Goal: Book appointment/travel/reservation

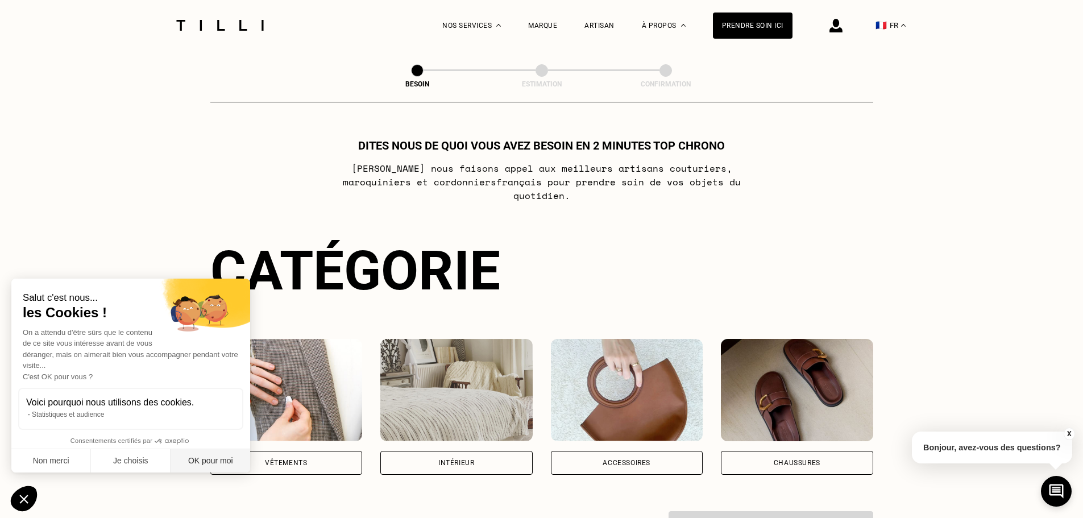
click at [191, 458] on button "OK pour moi" at bounding box center [211, 461] width 80 height 24
checkbox input "true"
click at [329, 451] on div "Vêtements" at bounding box center [286, 463] width 152 height 24
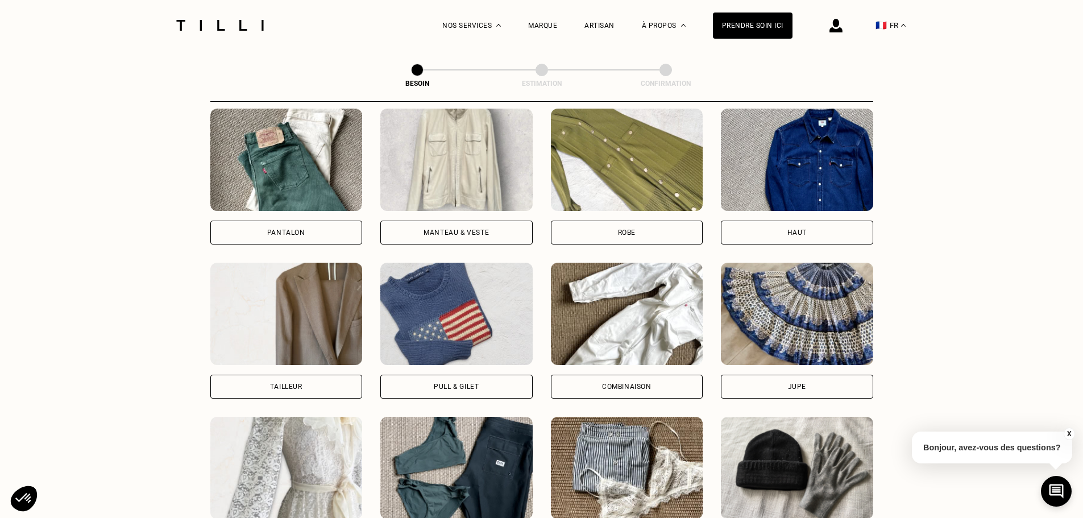
scroll to position [542, 0]
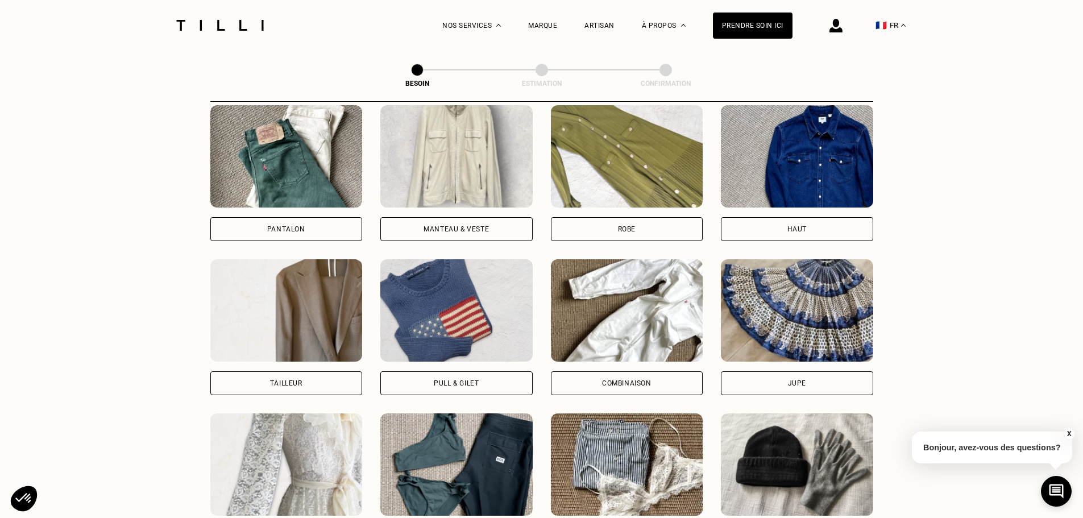
click at [456, 226] on div "Manteau & Veste" at bounding box center [455, 229] width 65 height 7
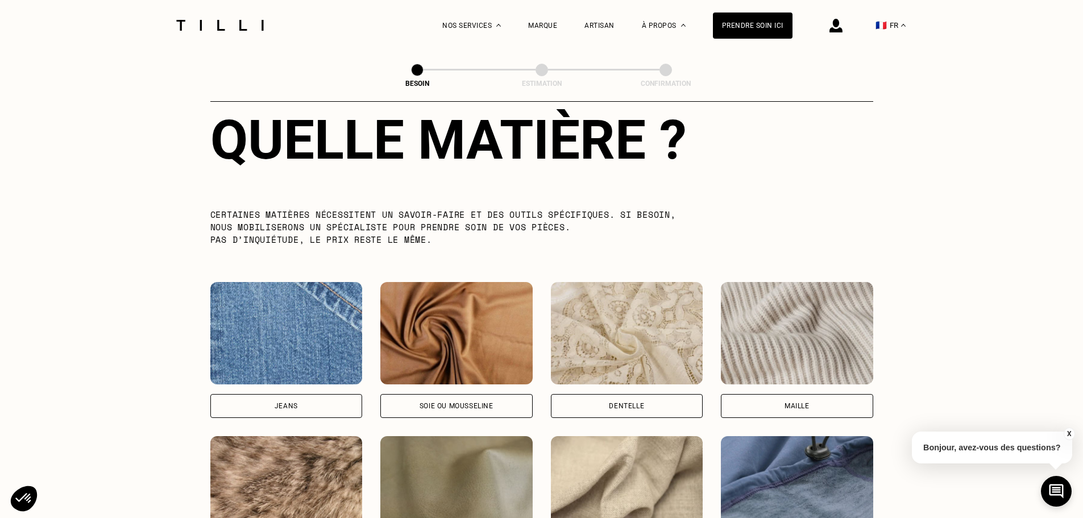
scroll to position [1161, 0]
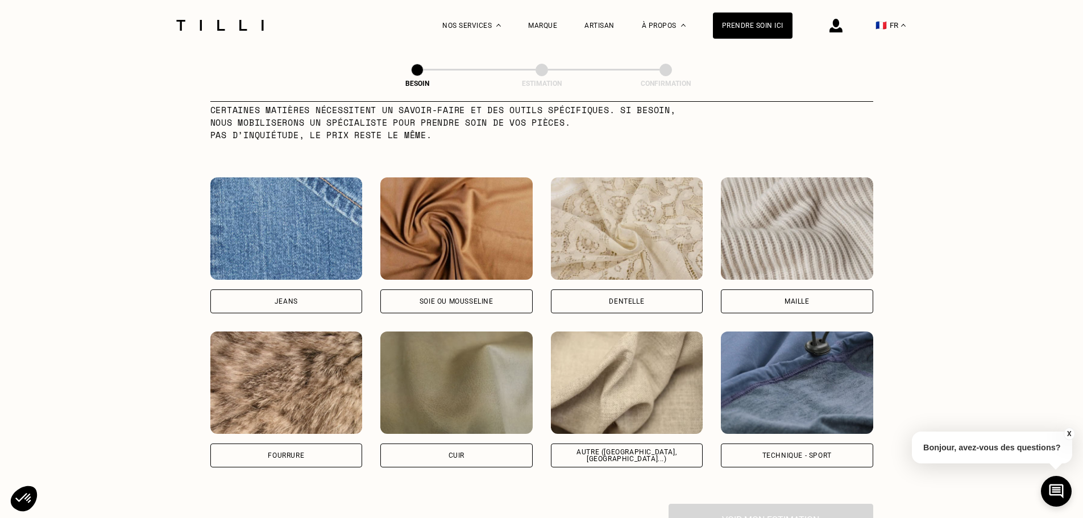
click at [274, 289] on div "Jeans" at bounding box center [286, 301] width 152 height 24
select select "FR"
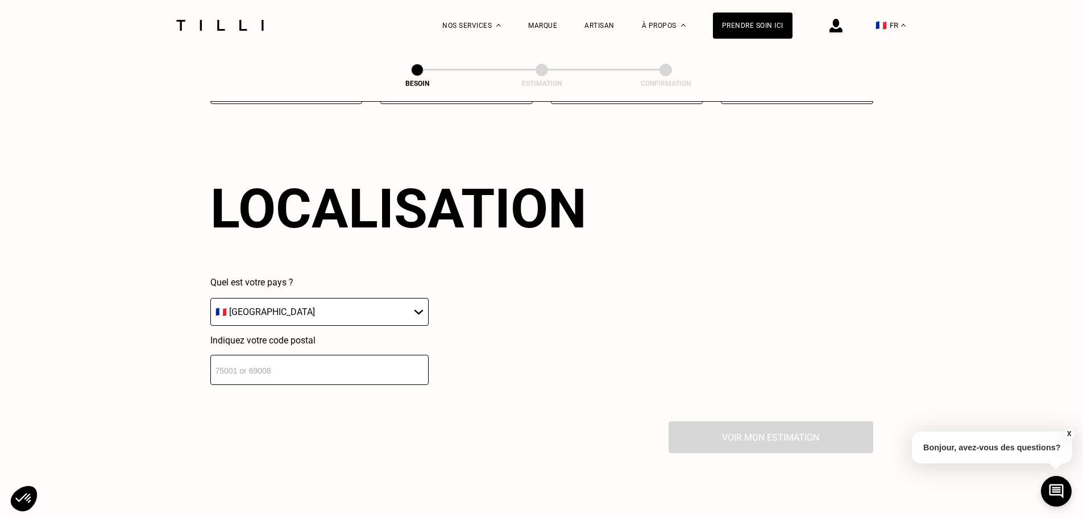
scroll to position [1528, 0]
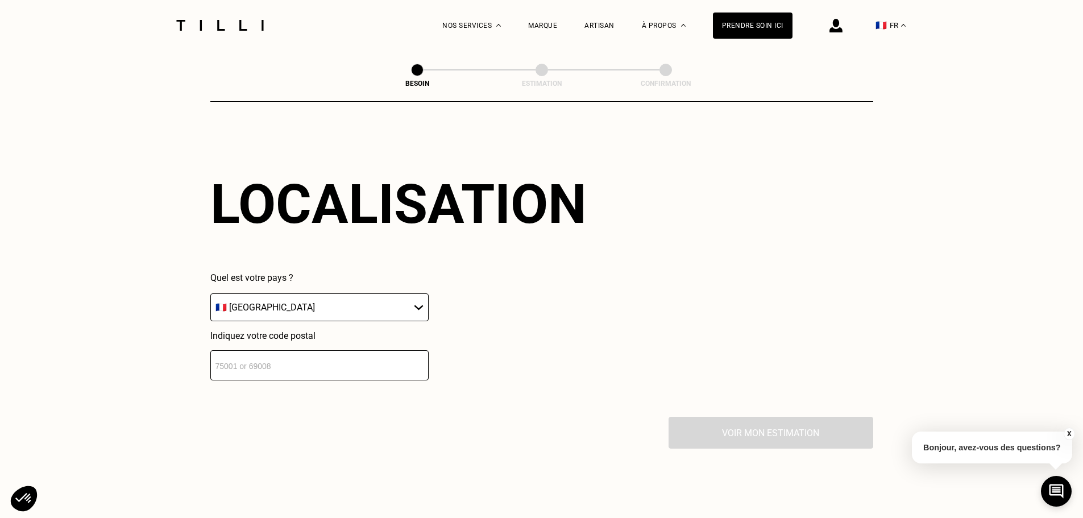
click at [325, 305] on select "🇩🇪 [GEOGRAPHIC_DATA] 🇦🇹 [GEOGRAPHIC_DATA] 🇧🇪 [GEOGRAPHIC_DATA] 🇧🇬 Bulgarie 🇨🇾 C…" at bounding box center [319, 307] width 218 height 28
click at [306, 362] on input "number" at bounding box center [319, 365] width 218 height 30
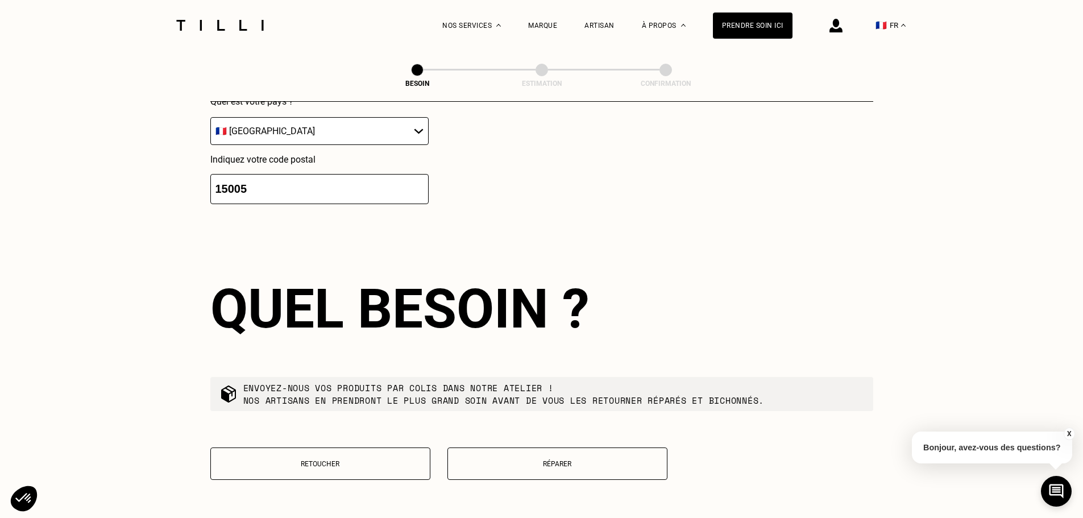
scroll to position [1697, 0]
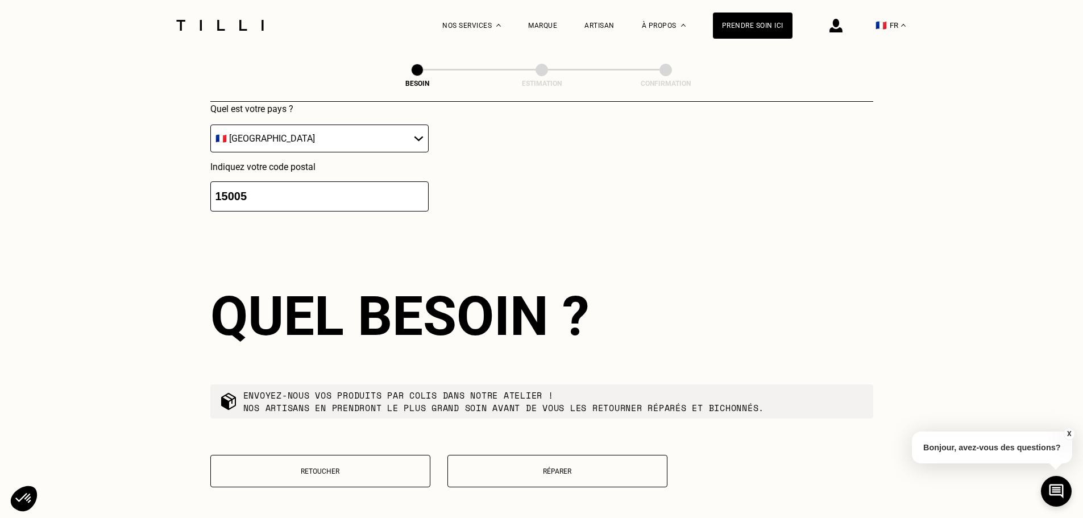
drag, startPoint x: 257, startPoint y: 188, endPoint x: 61, endPoint y: 192, distance: 195.6
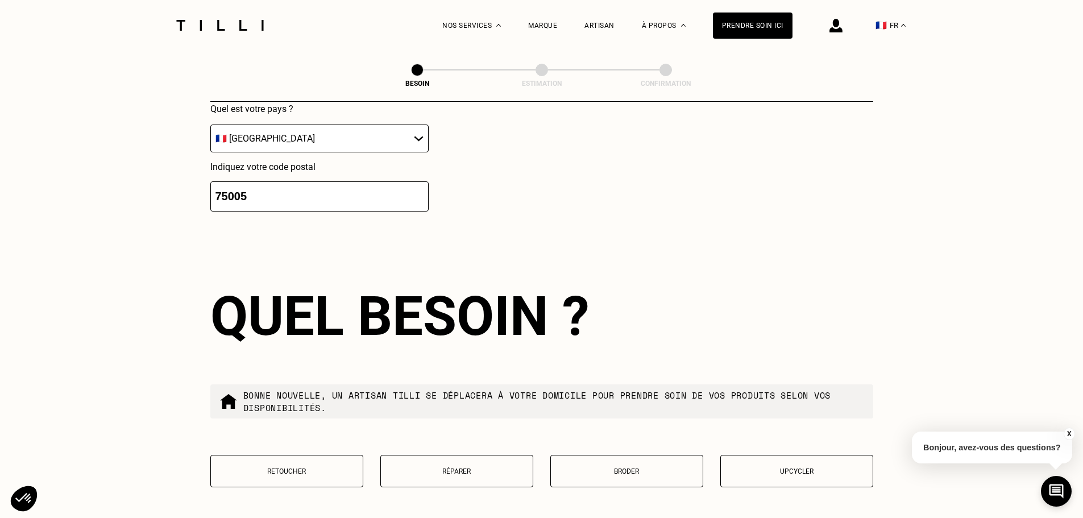
scroll to position [1811, 0]
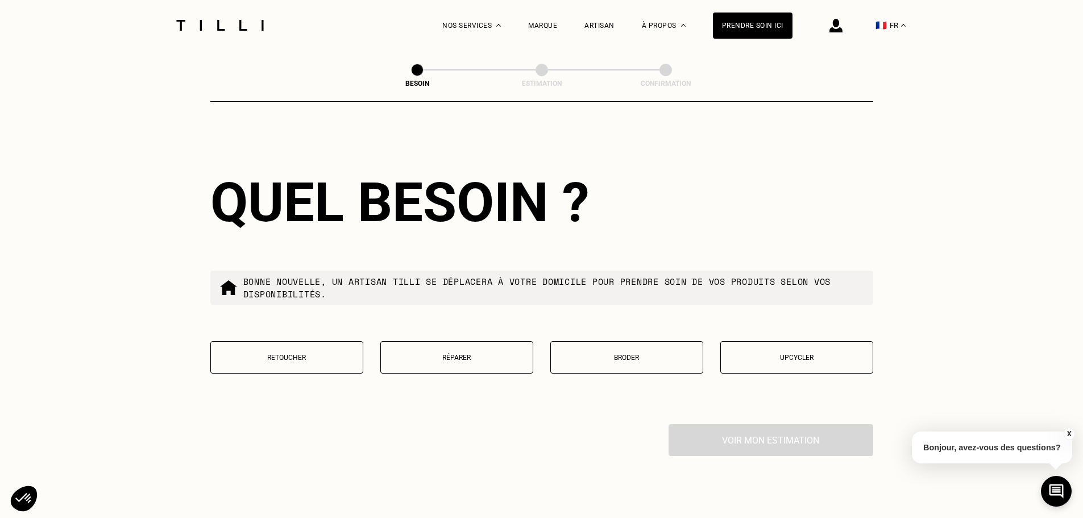
type input "75005"
click at [301, 355] on p "Retoucher" at bounding box center [287, 358] width 140 height 8
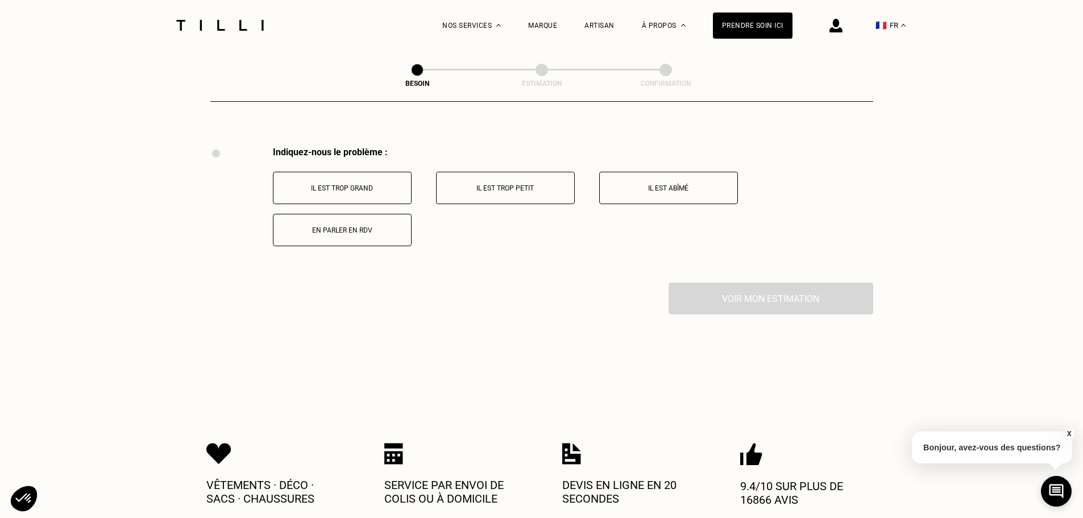
scroll to position [2032, 0]
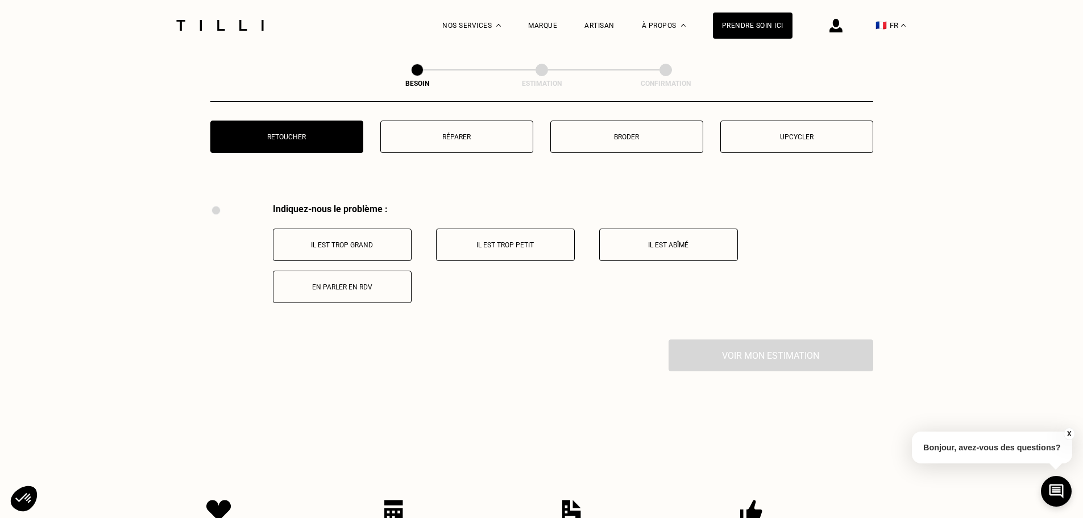
click at [348, 286] on button "En parler en RDV" at bounding box center [342, 287] width 139 height 32
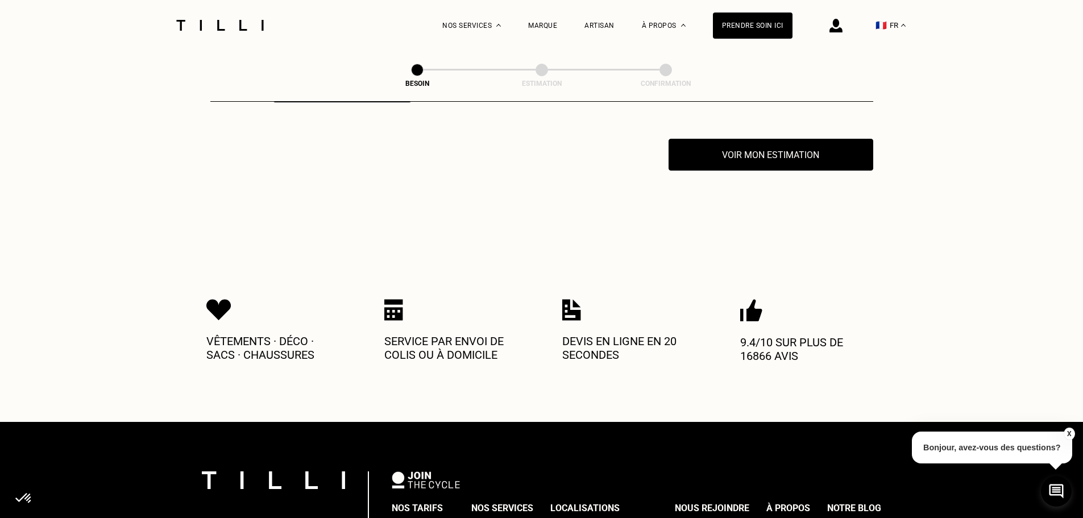
scroll to position [2238, 0]
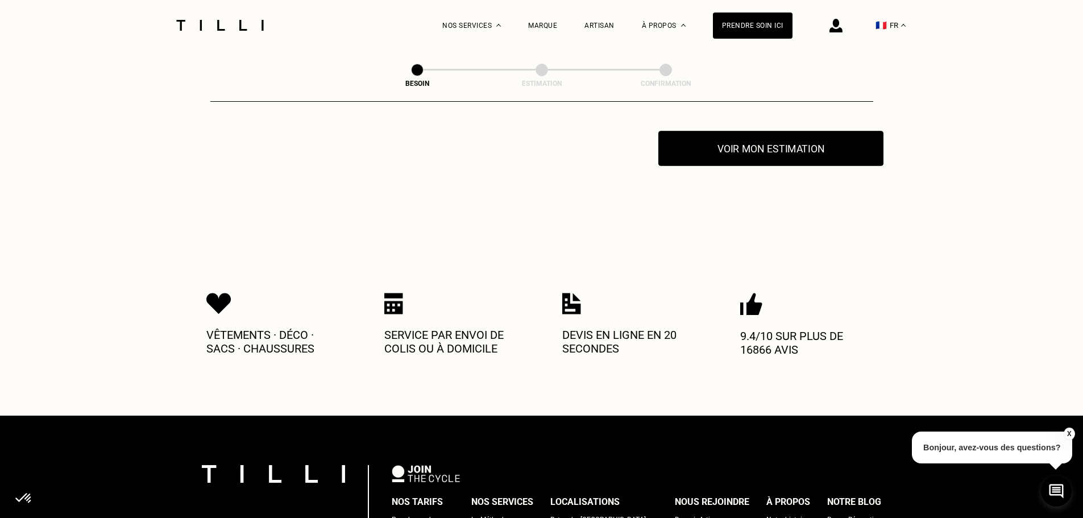
click at [765, 146] on button "Voir mon estimation" at bounding box center [770, 148] width 225 height 35
